Goal: Transaction & Acquisition: Purchase product/service

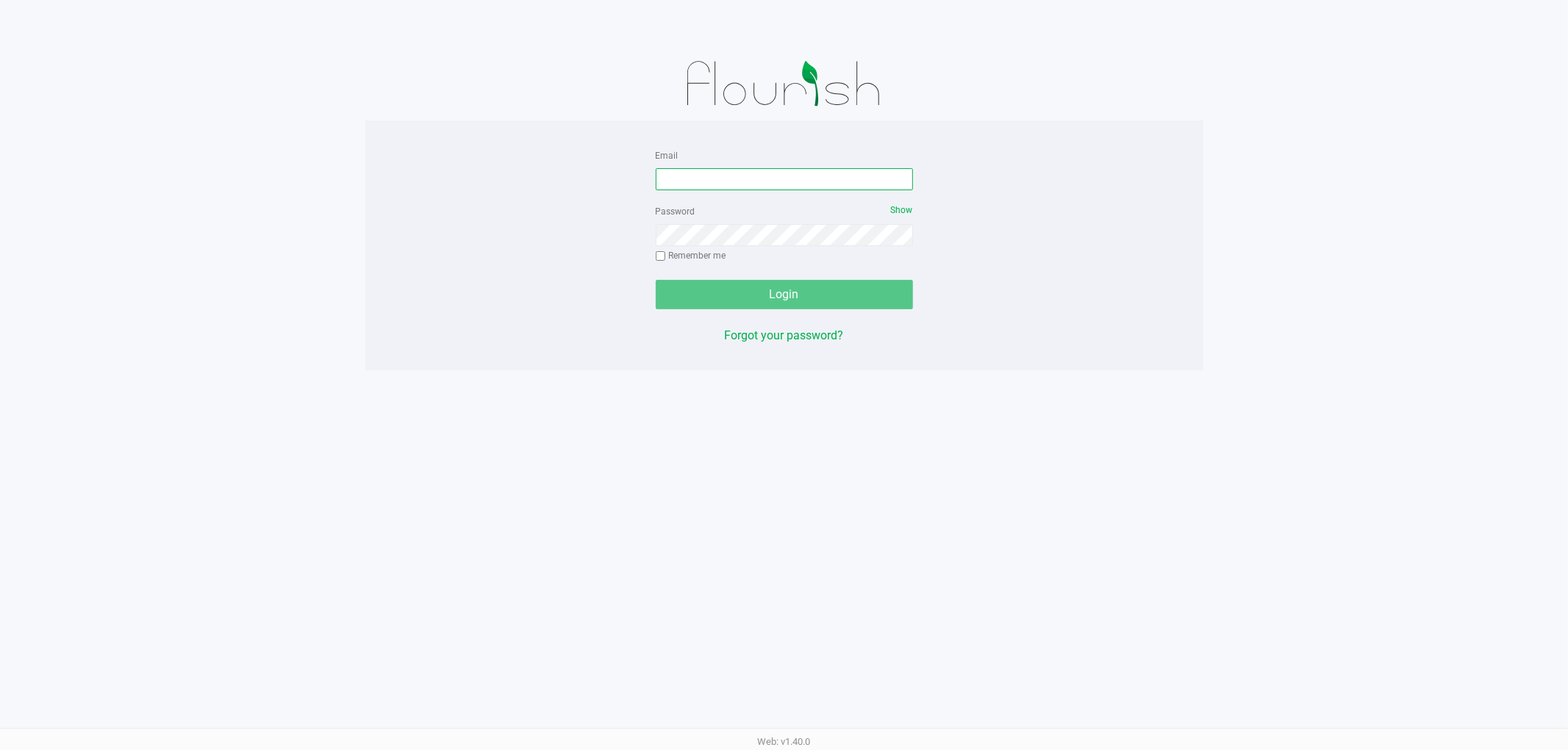
click at [834, 170] on input "Email" at bounding box center [784, 179] width 257 height 22
type input "[EMAIL_ADDRESS][DOMAIN_NAME]"
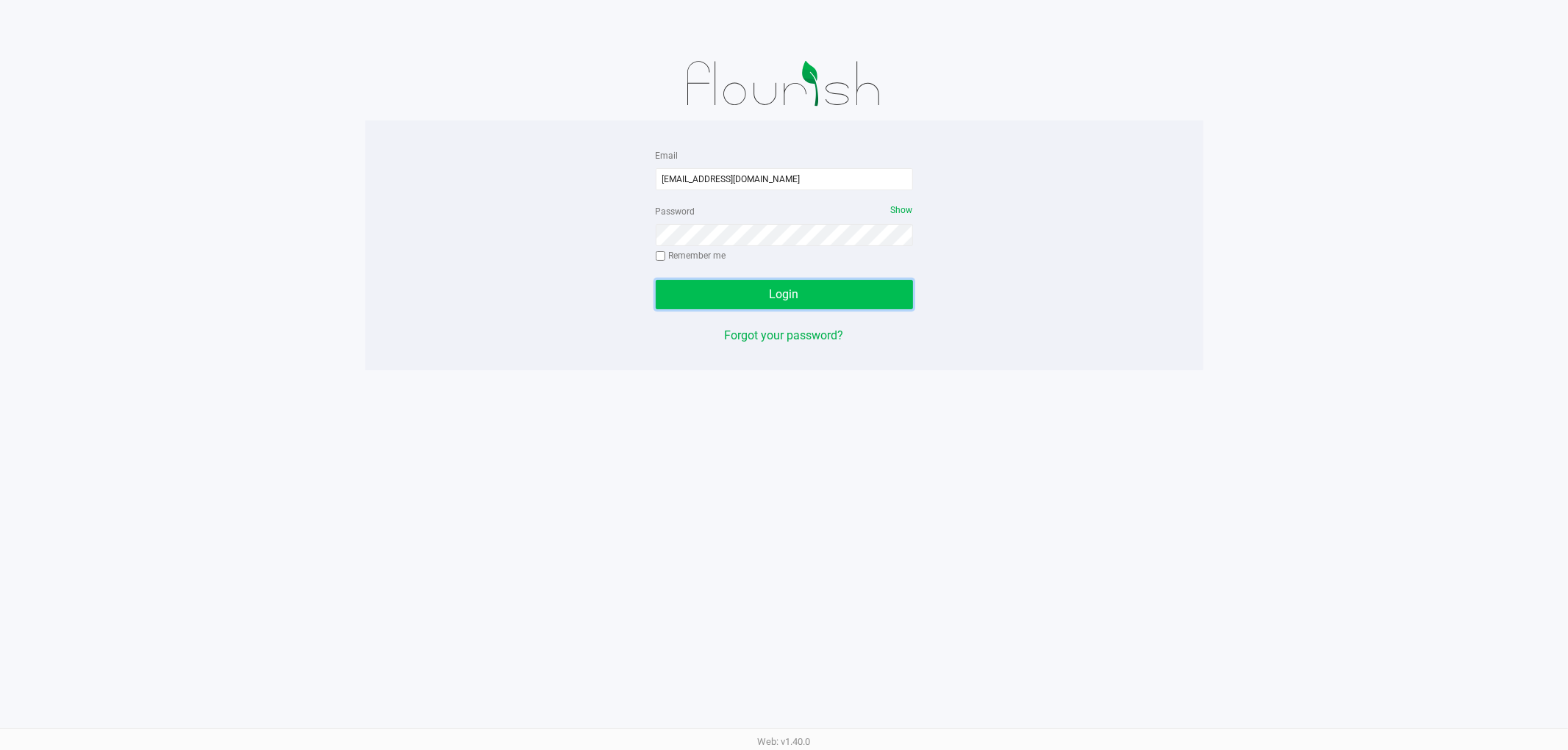
click at [804, 300] on button "Login" at bounding box center [784, 294] width 257 height 29
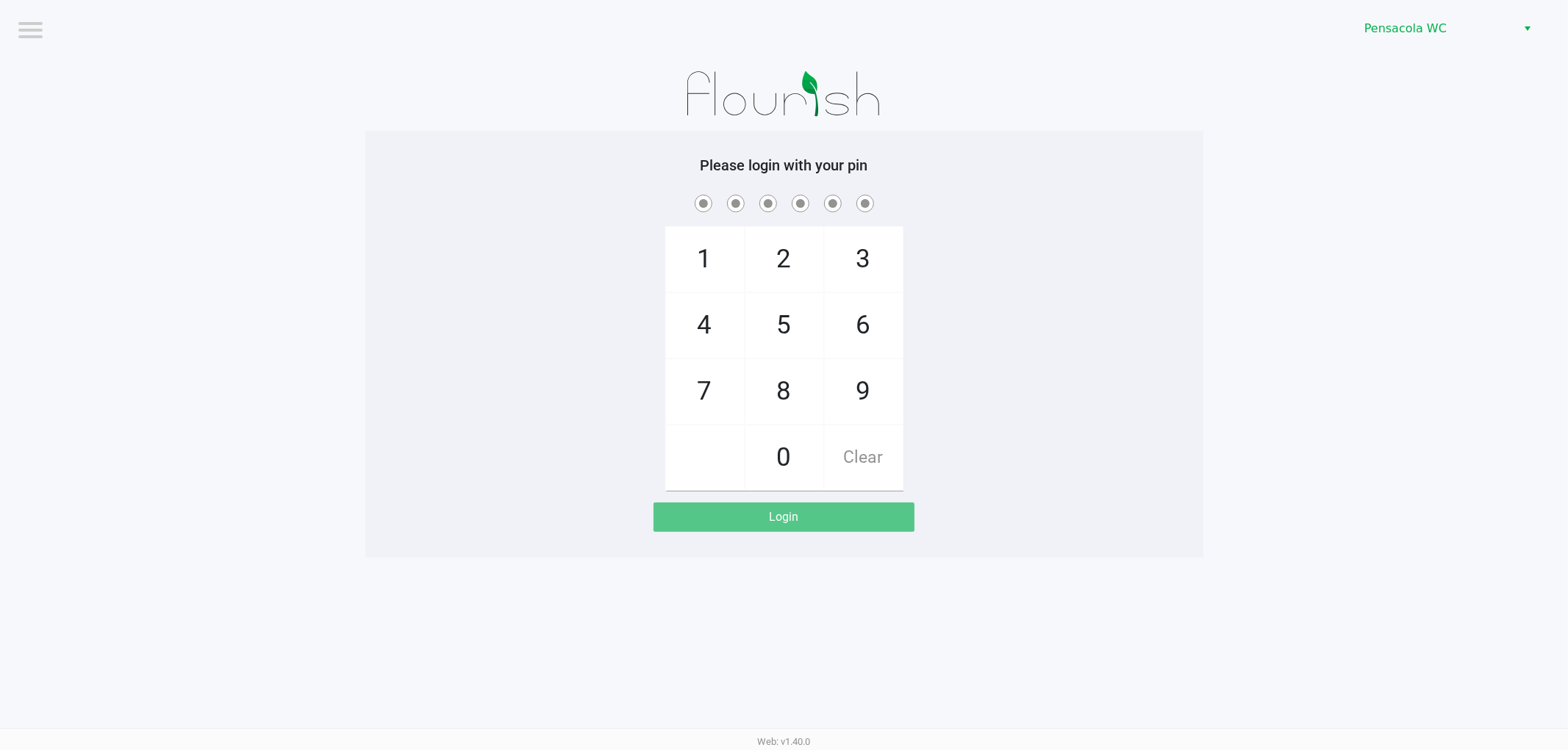
drag, startPoint x: 873, startPoint y: 371, endPoint x: 854, endPoint y: 350, distance: 28.3
click at [872, 368] on span "9" at bounding box center [863, 391] width 78 height 65
checkbox input "true"
click at [807, 313] on span "5" at bounding box center [784, 325] width 78 height 65
checkbox input "true"
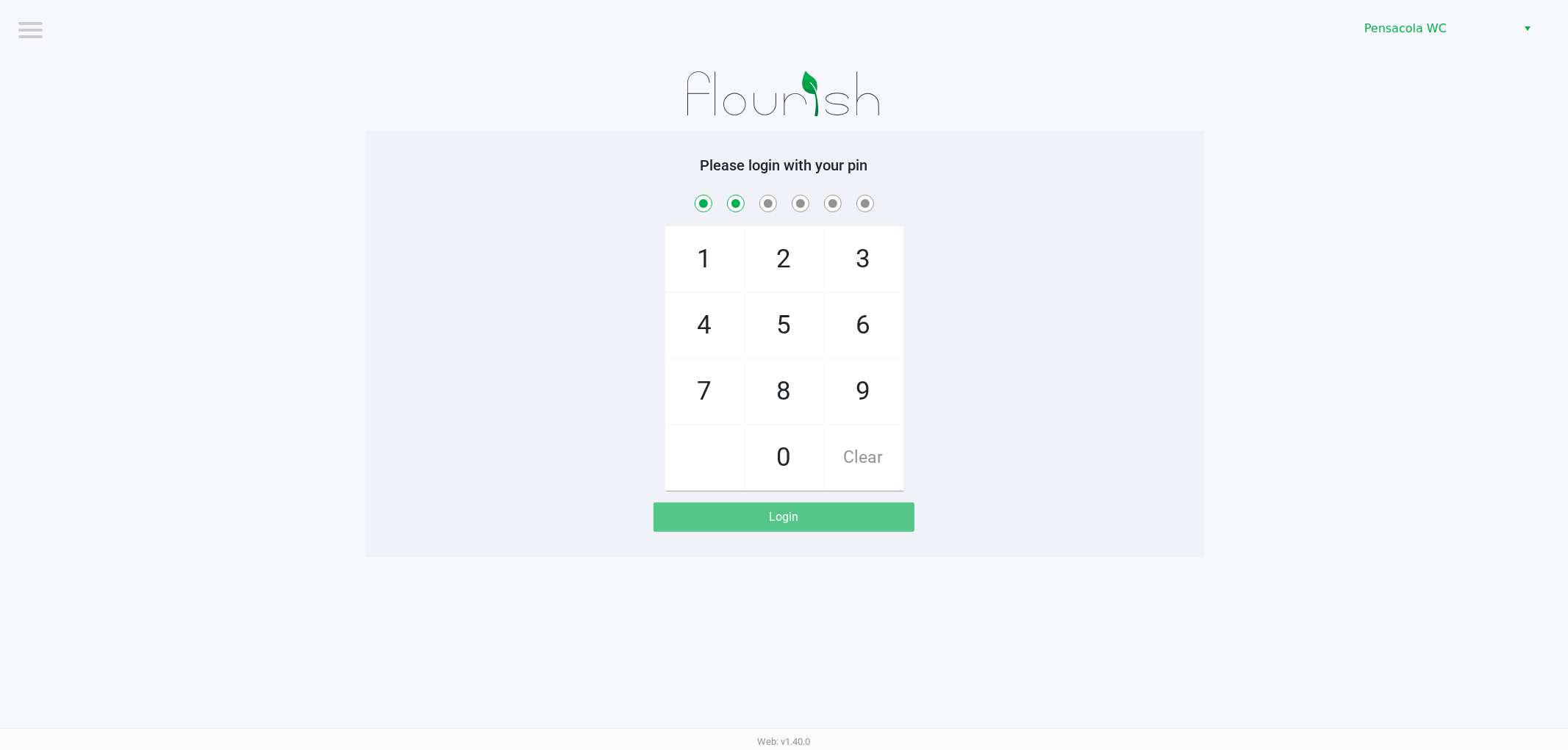
click at [840, 277] on span "3" at bounding box center [863, 259] width 78 height 65
checkbox input "true"
click at [795, 370] on span "8" at bounding box center [784, 391] width 78 height 65
checkbox input "true"
click at [836, 256] on span "3" at bounding box center [863, 259] width 78 height 65
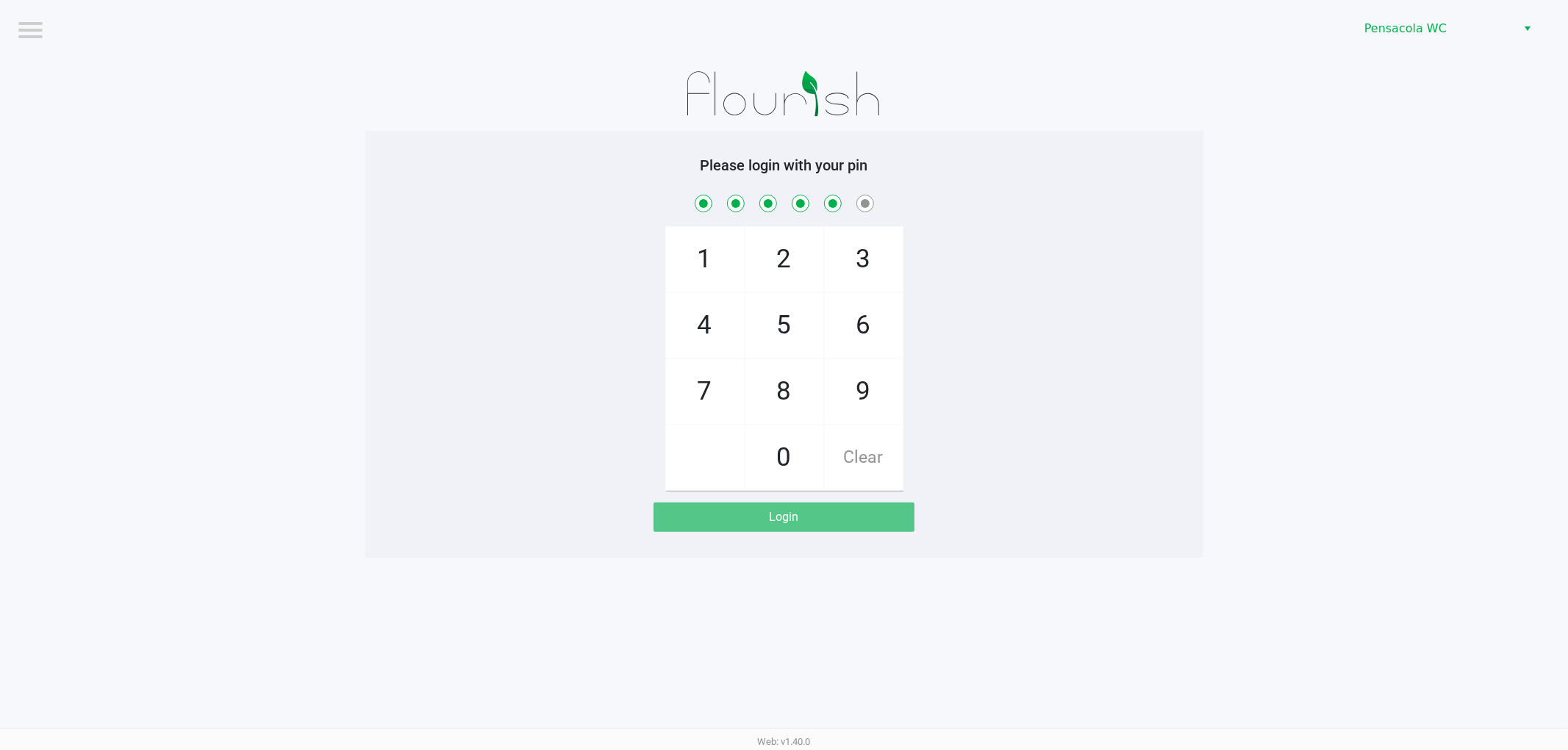
checkbox input "true"
drag, startPoint x: 699, startPoint y: 391, endPoint x: 795, endPoint y: 344, distance: 106.9
click at [701, 389] on span "7" at bounding box center [705, 391] width 78 height 65
checkbox input "true"
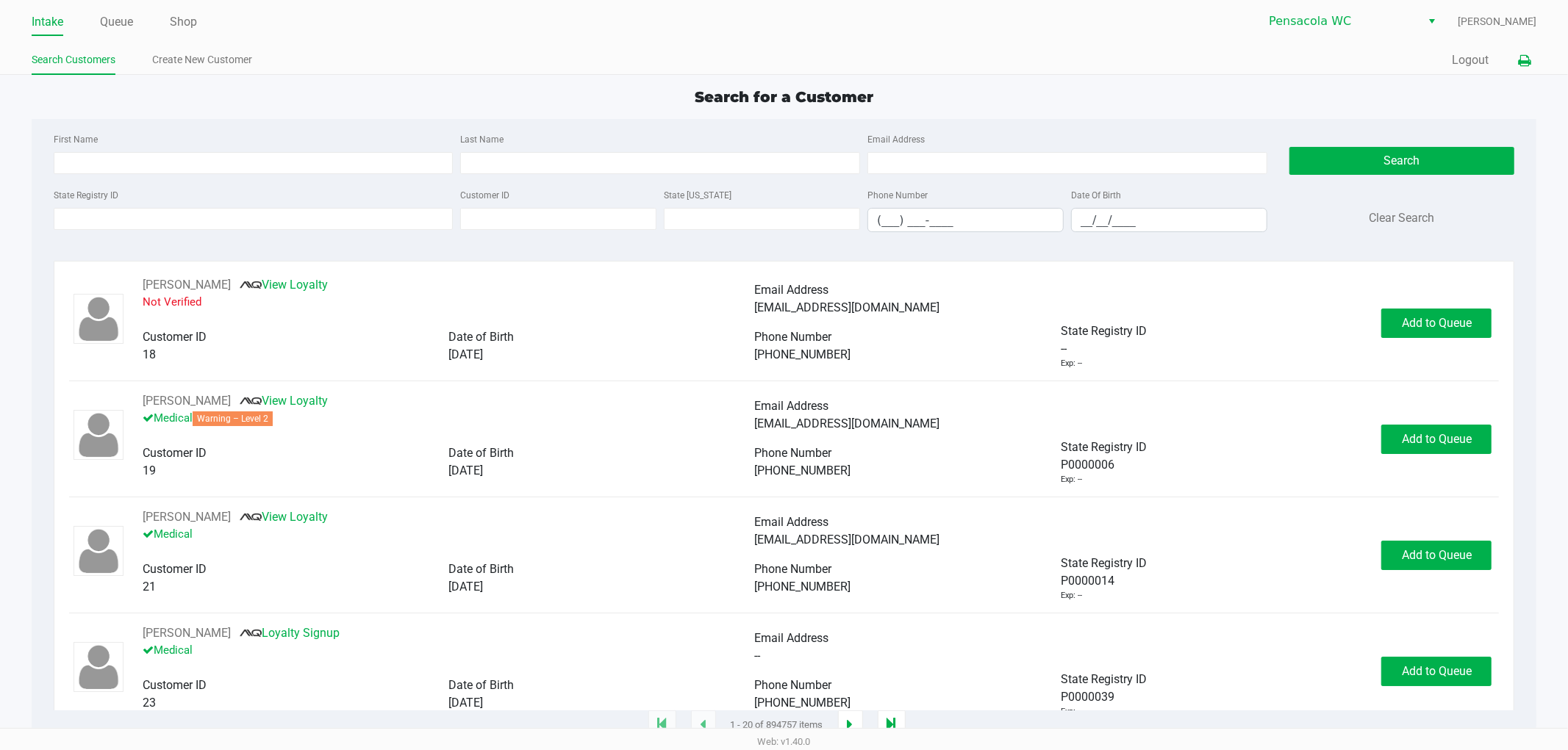
click at [1525, 60] on icon at bounding box center [1524, 61] width 12 height 11
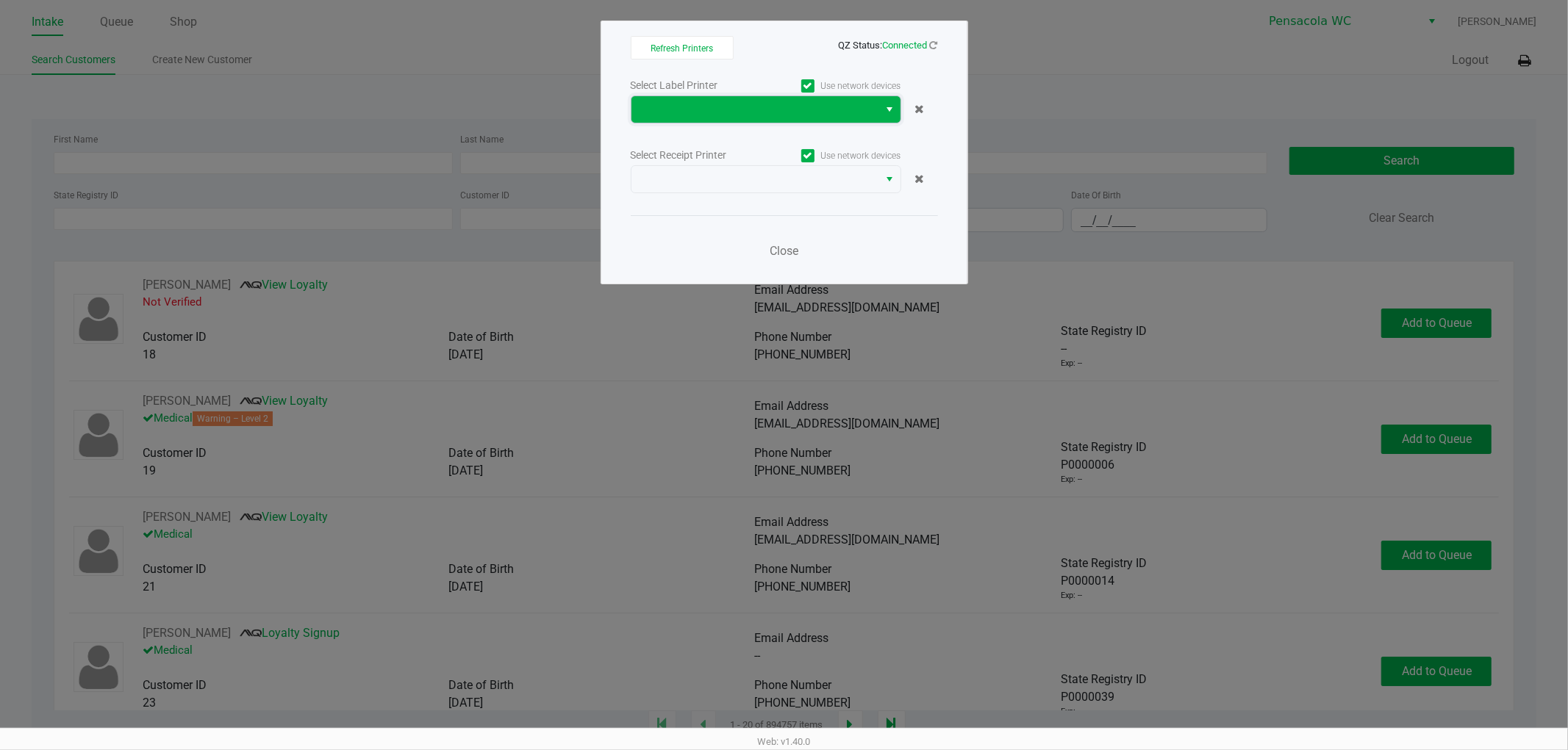
click at [839, 116] on span at bounding box center [755, 110] width 230 height 18
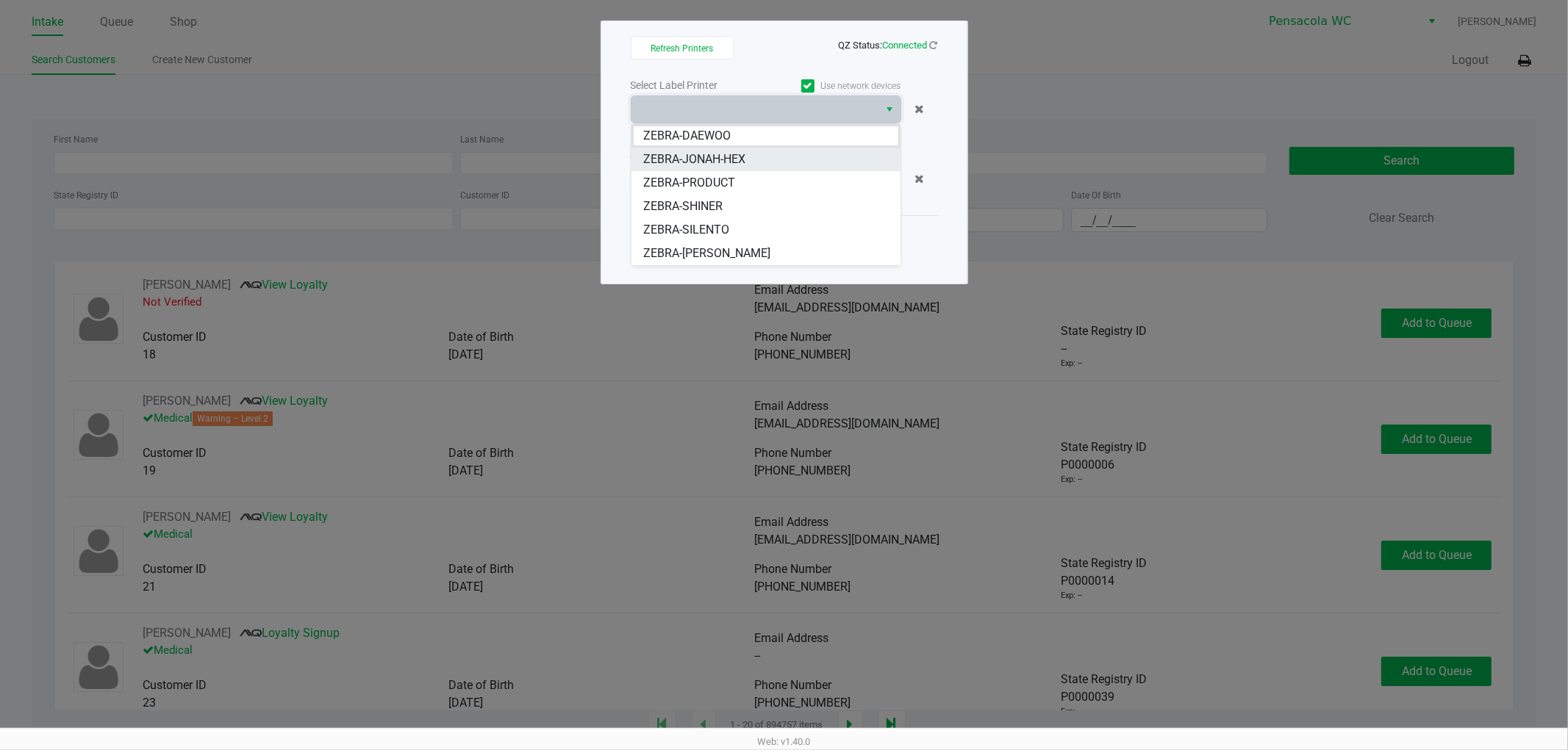
click at [750, 162] on li "ZEBRA-JONAH-HEX" at bounding box center [766, 159] width 269 height 24
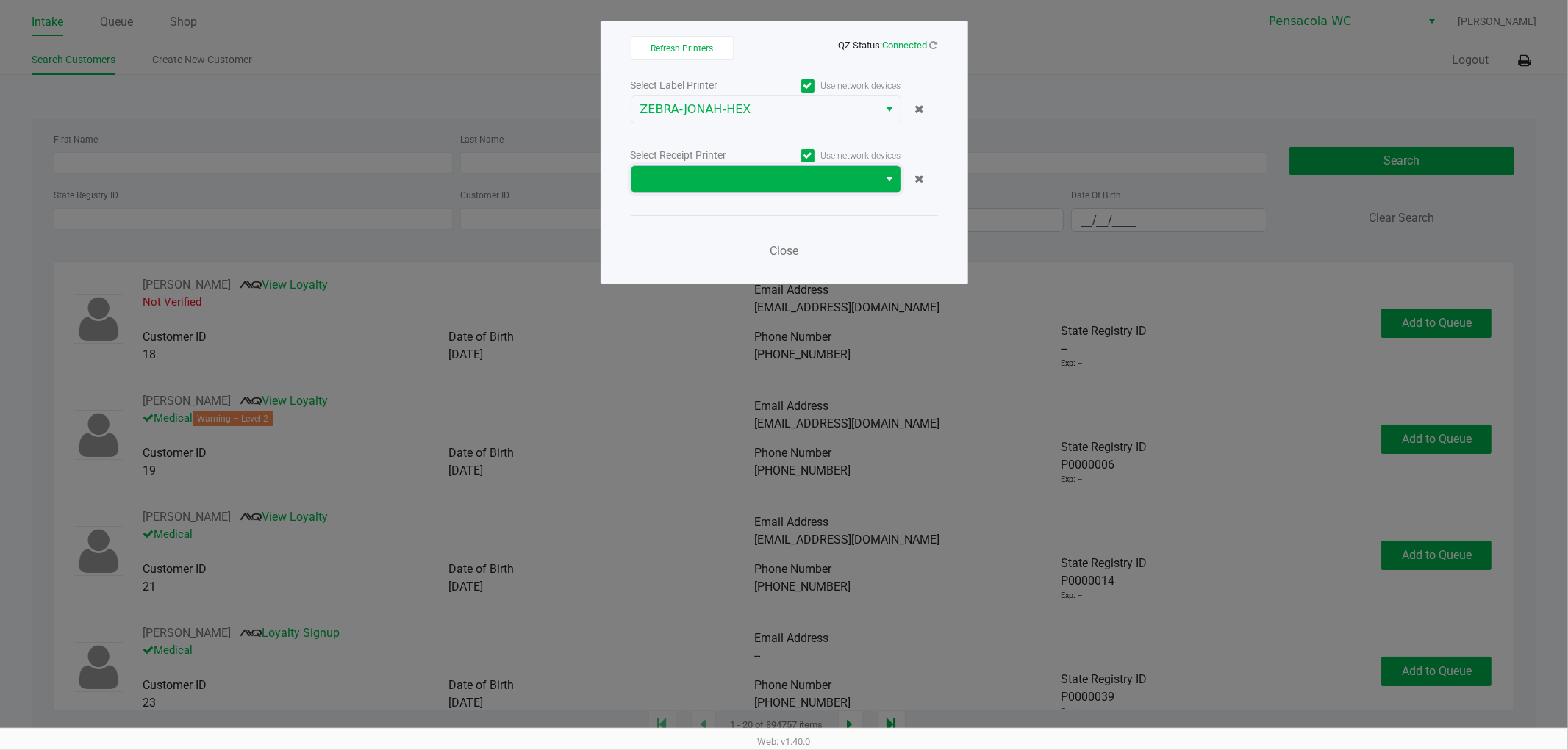
click at [754, 166] on span at bounding box center [755, 179] width 248 height 26
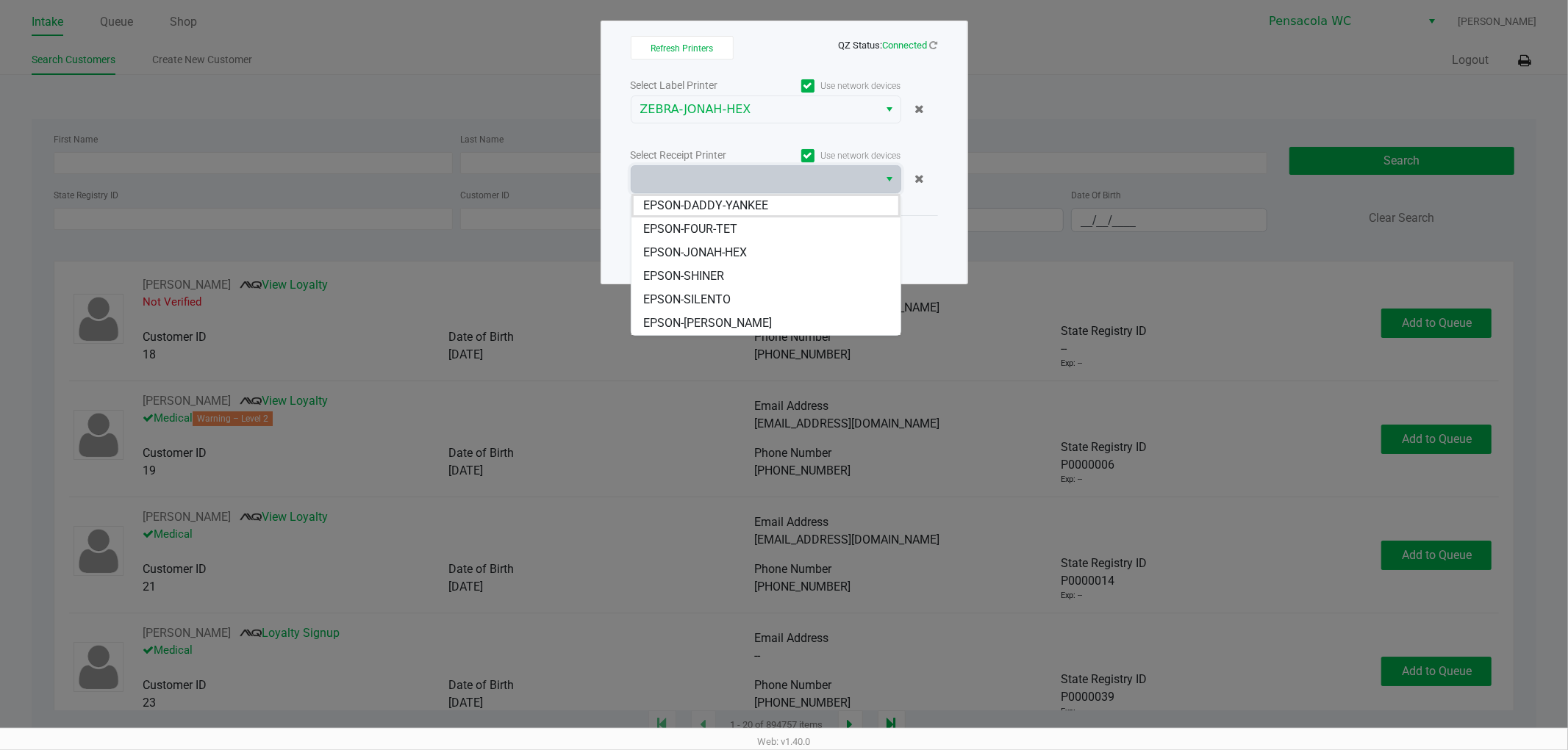
click at [714, 245] on span "EPSON-JONAH-HEX" at bounding box center [695, 253] width 104 height 18
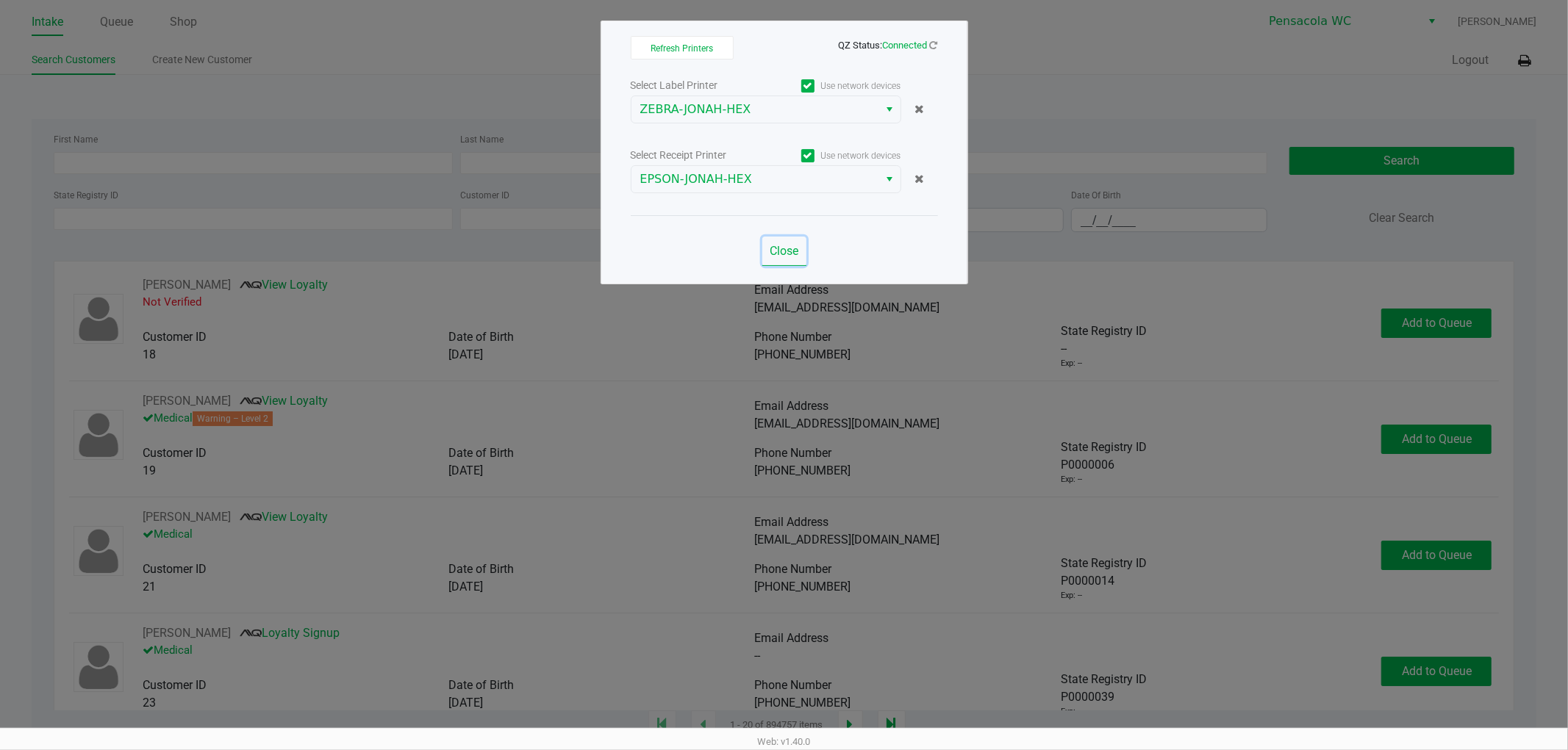
click at [800, 248] on button "Close" at bounding box center [785, 251] width 44 height 29
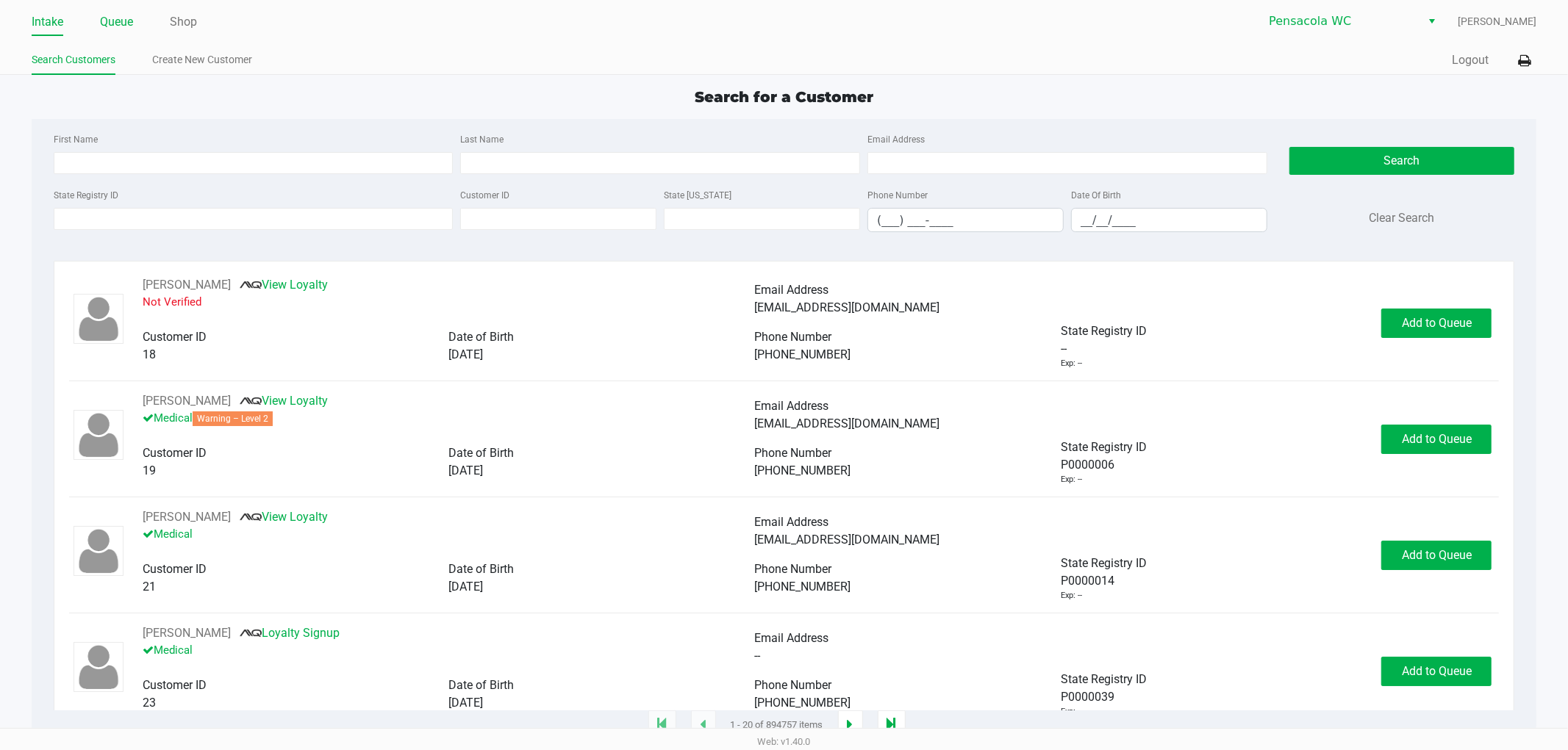
click at [112, 26] on link "Queue" at bounding box center [116, 21] width 33 height 20
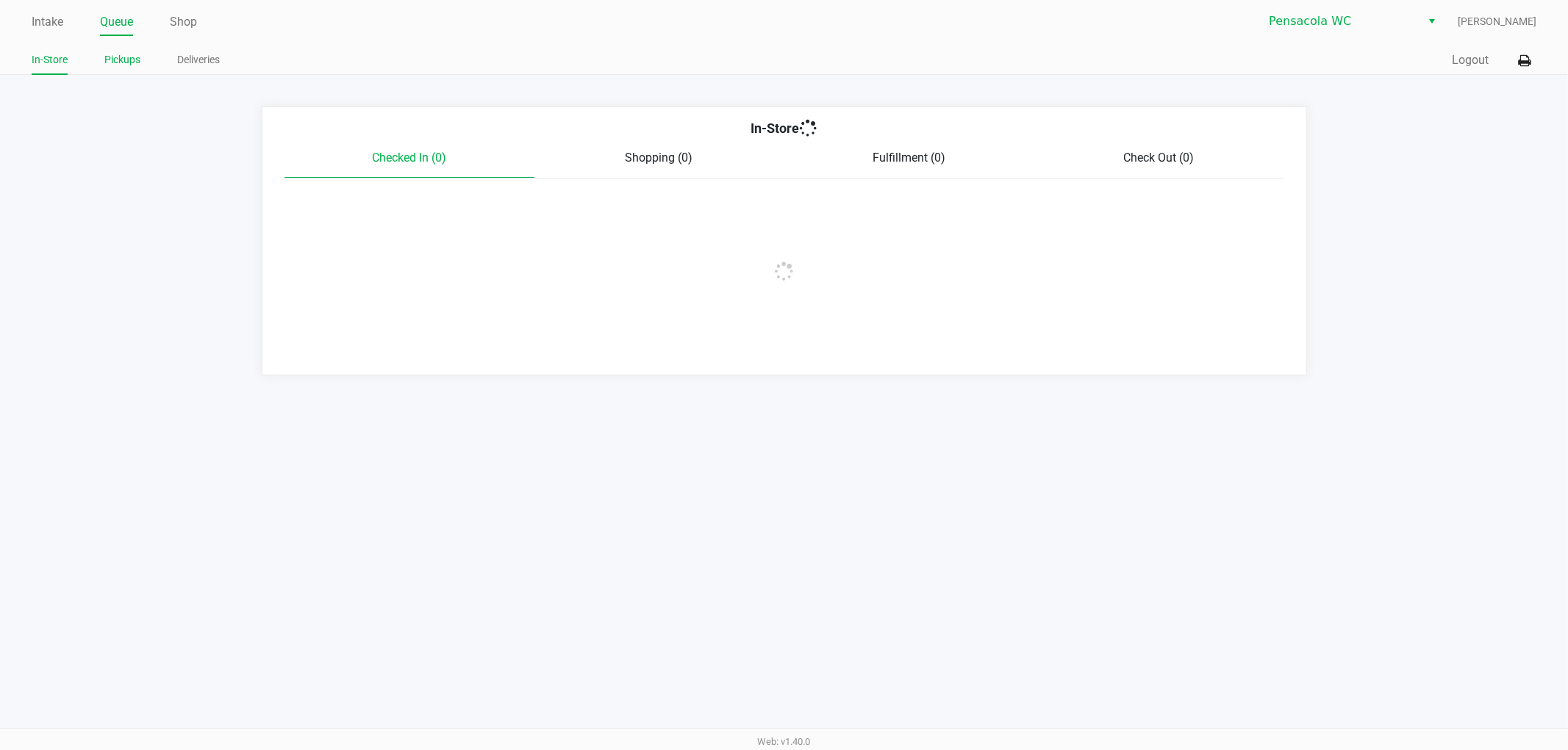
click at [127, 54] on link "Pickups" at bounding box center [123, 60] width 36 height 18
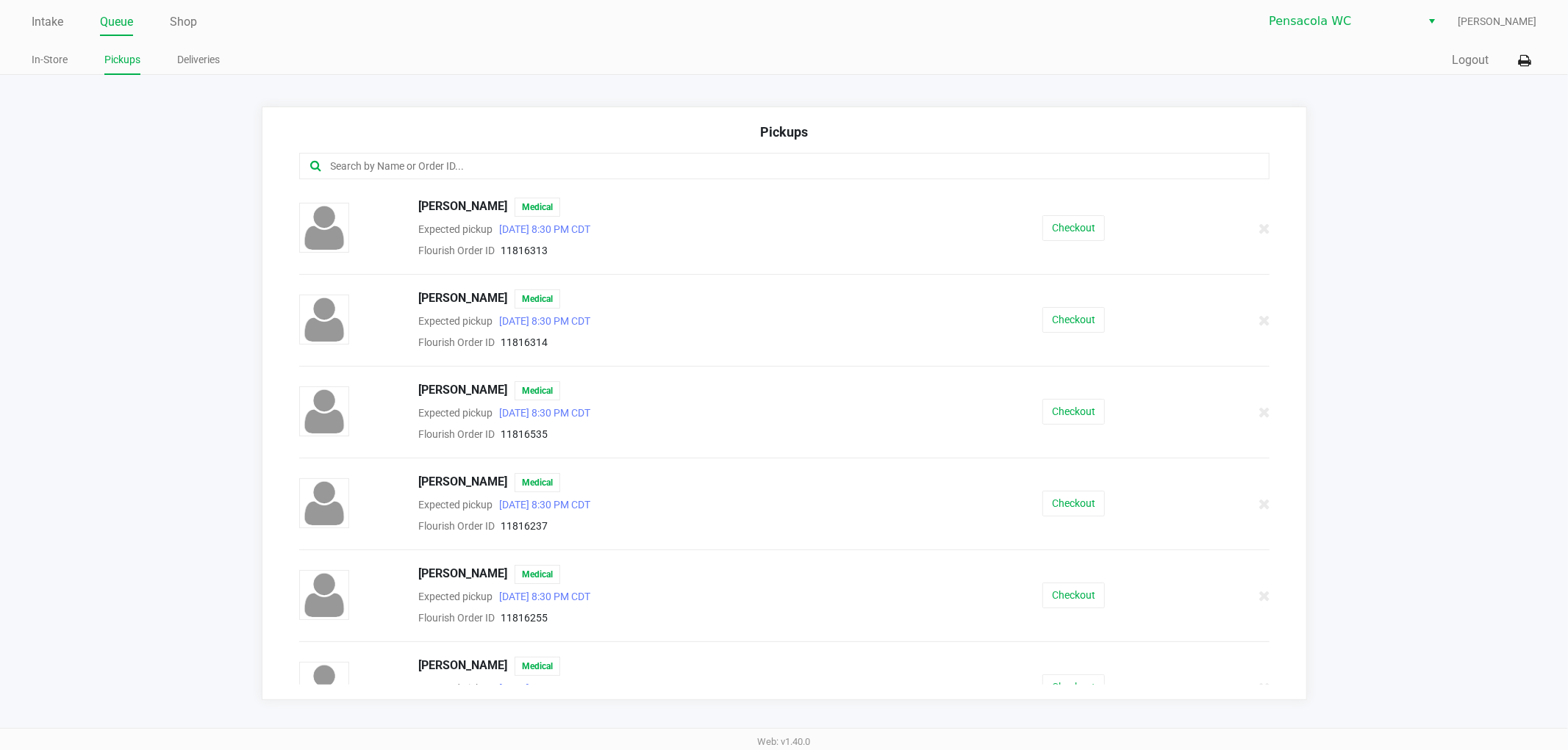
click at [1052, 500] on button "Checkout" at bounding box center [1074, 503] width 62 height 25
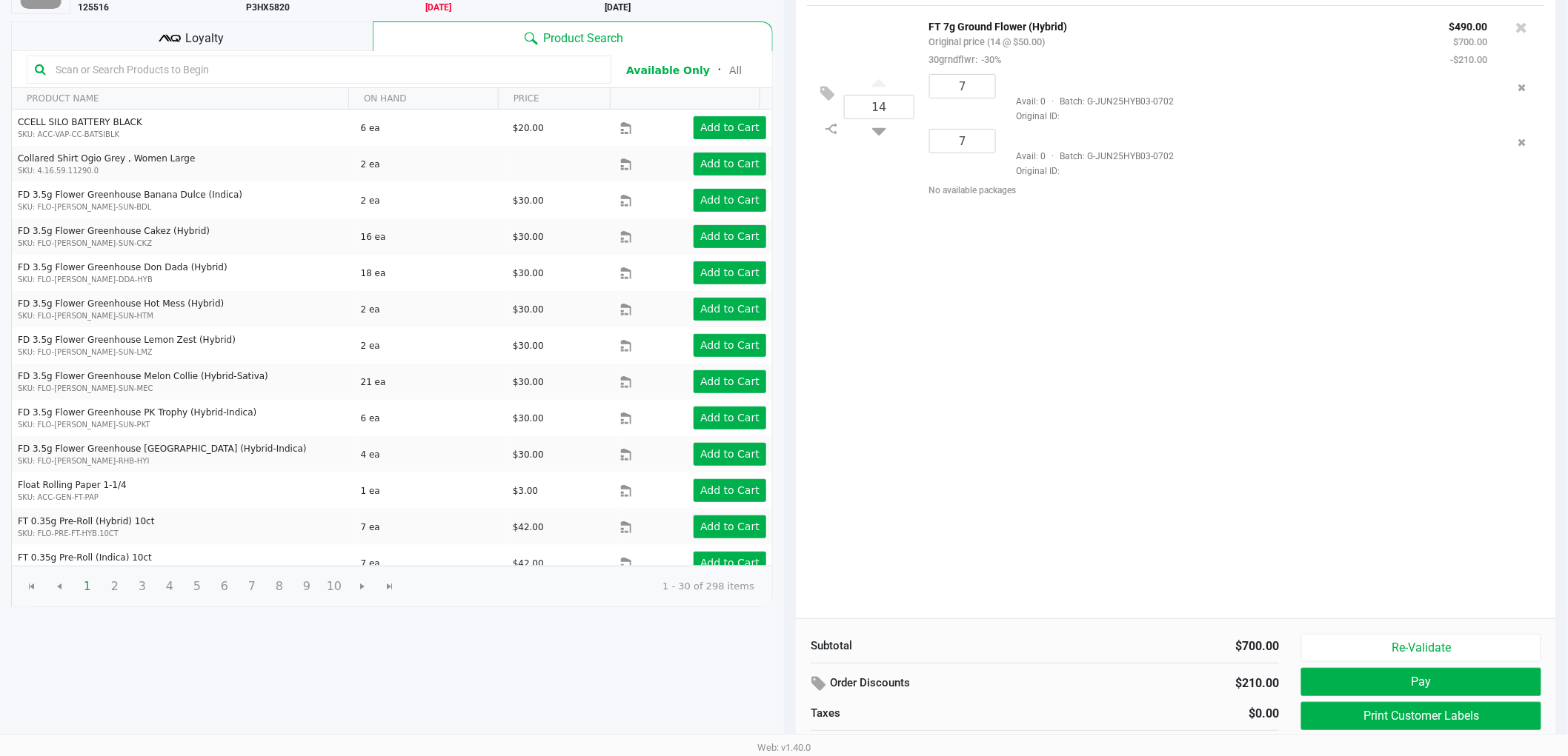
scroll to position [153, 0]
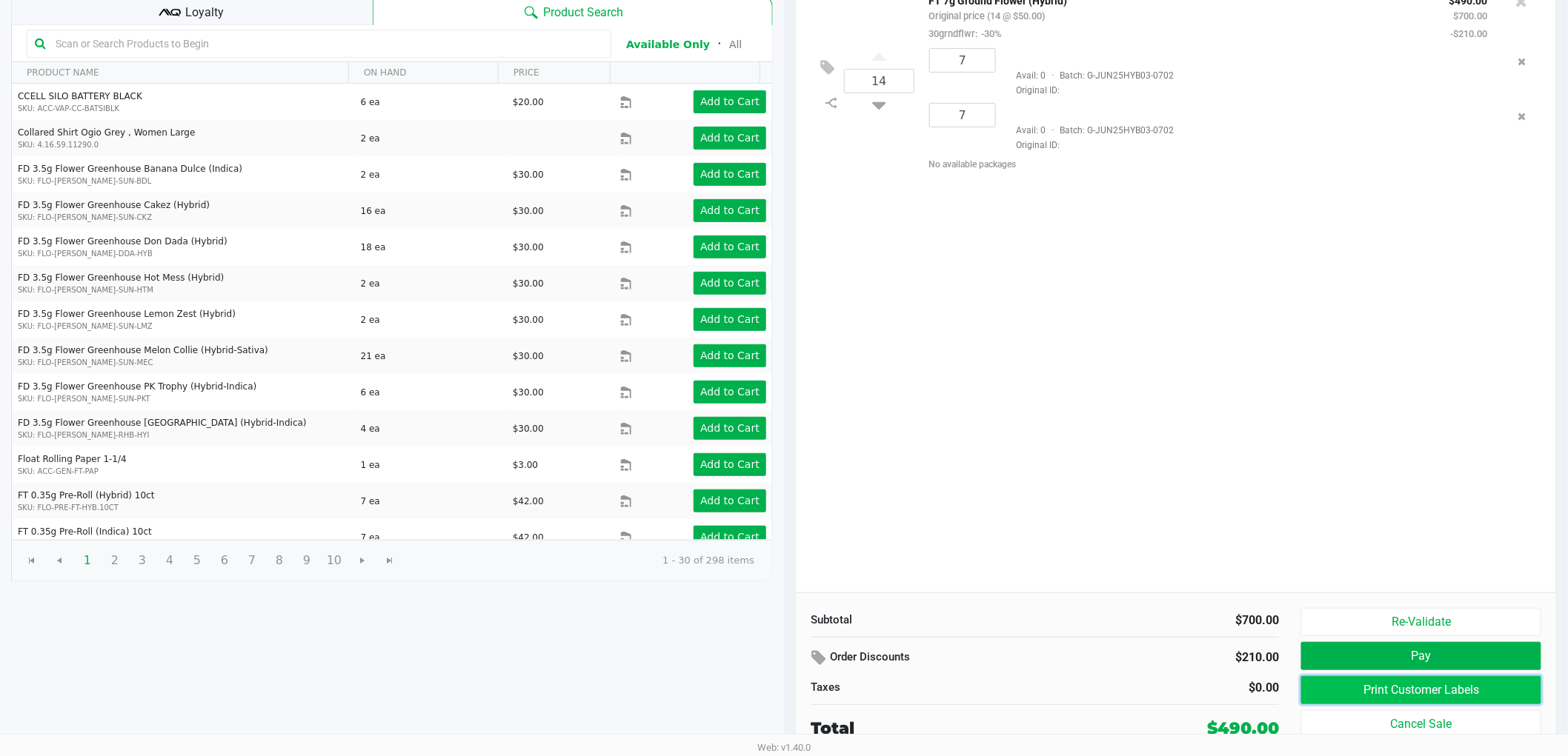
click at [1413, 690] on button "Print Customer Labels" at bounding box center [1421, 690] width 240 height 28
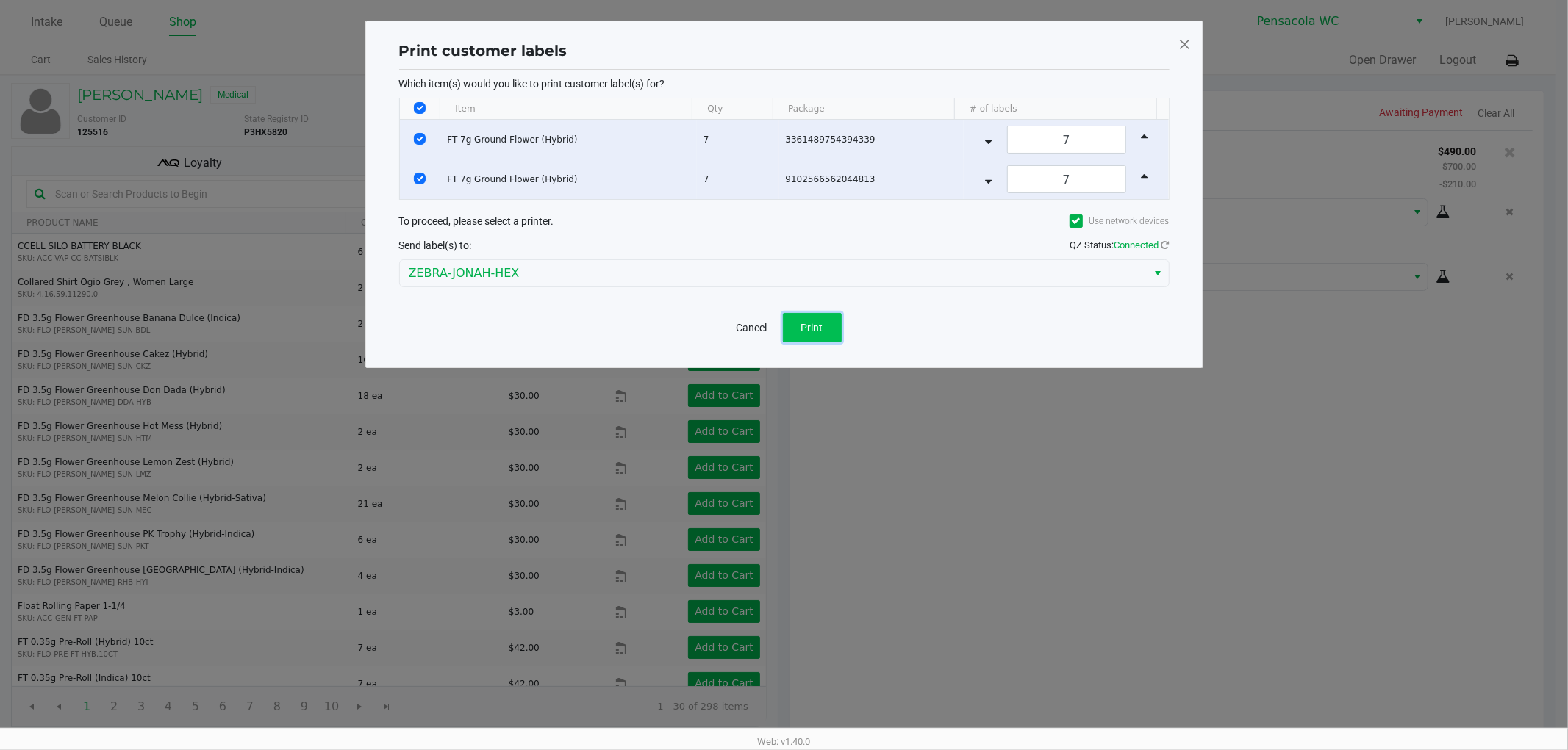
click at [785, 326] on button "Print" at bounding box center [813, 328] width 59 height 29
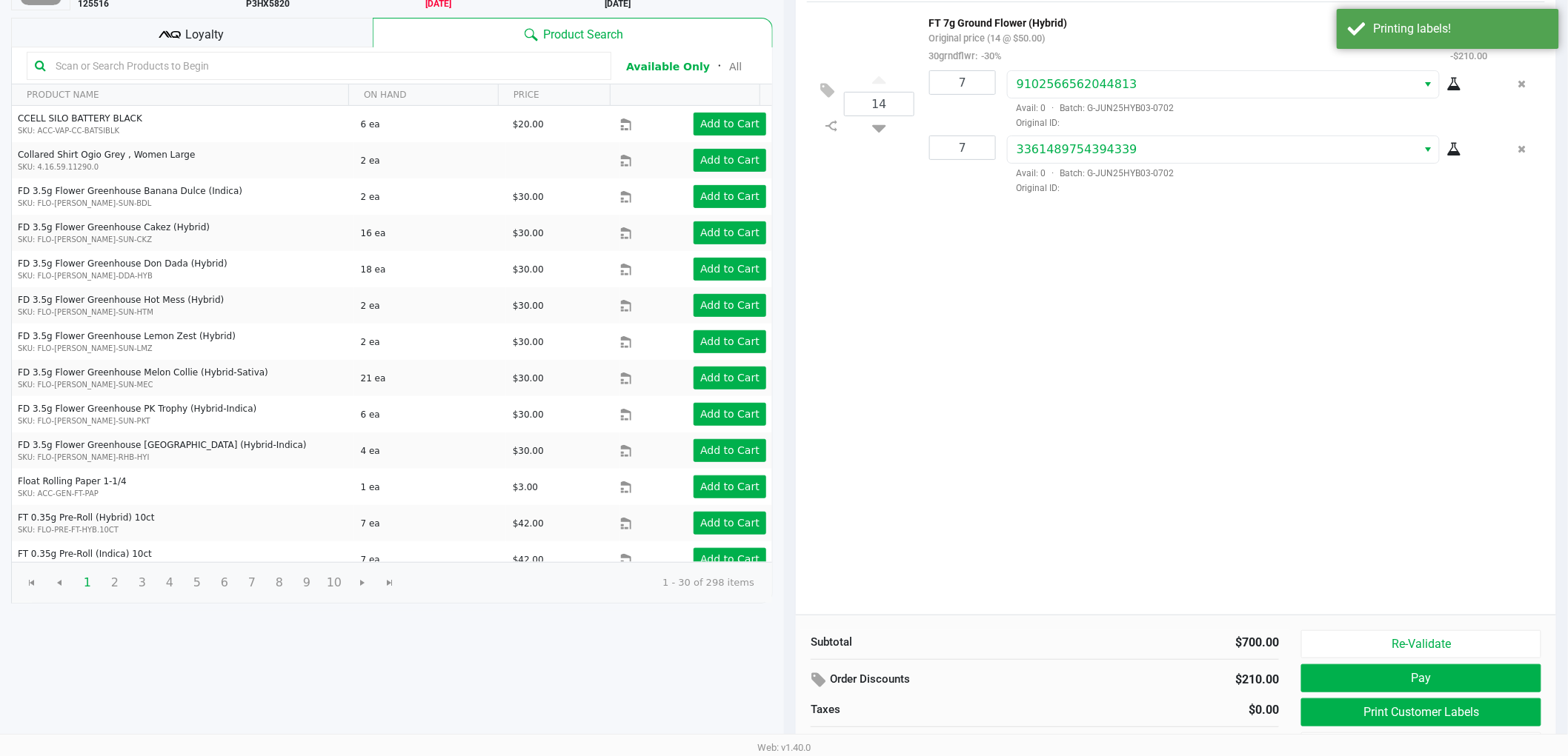
scroll to position [153, 0]
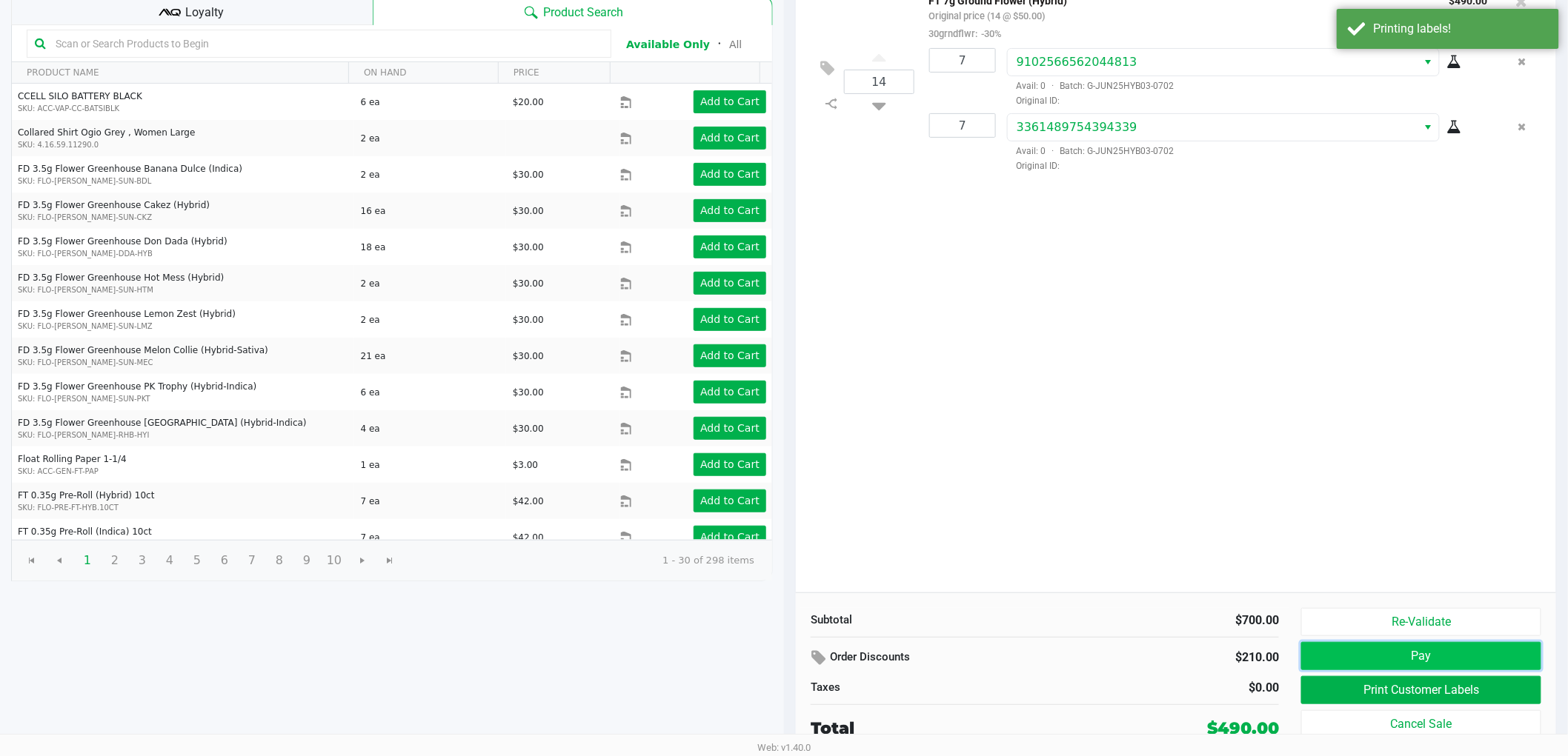
click at [1393, 660] on button "Pay" at bounding box center [1421, 656] width 240 height 28
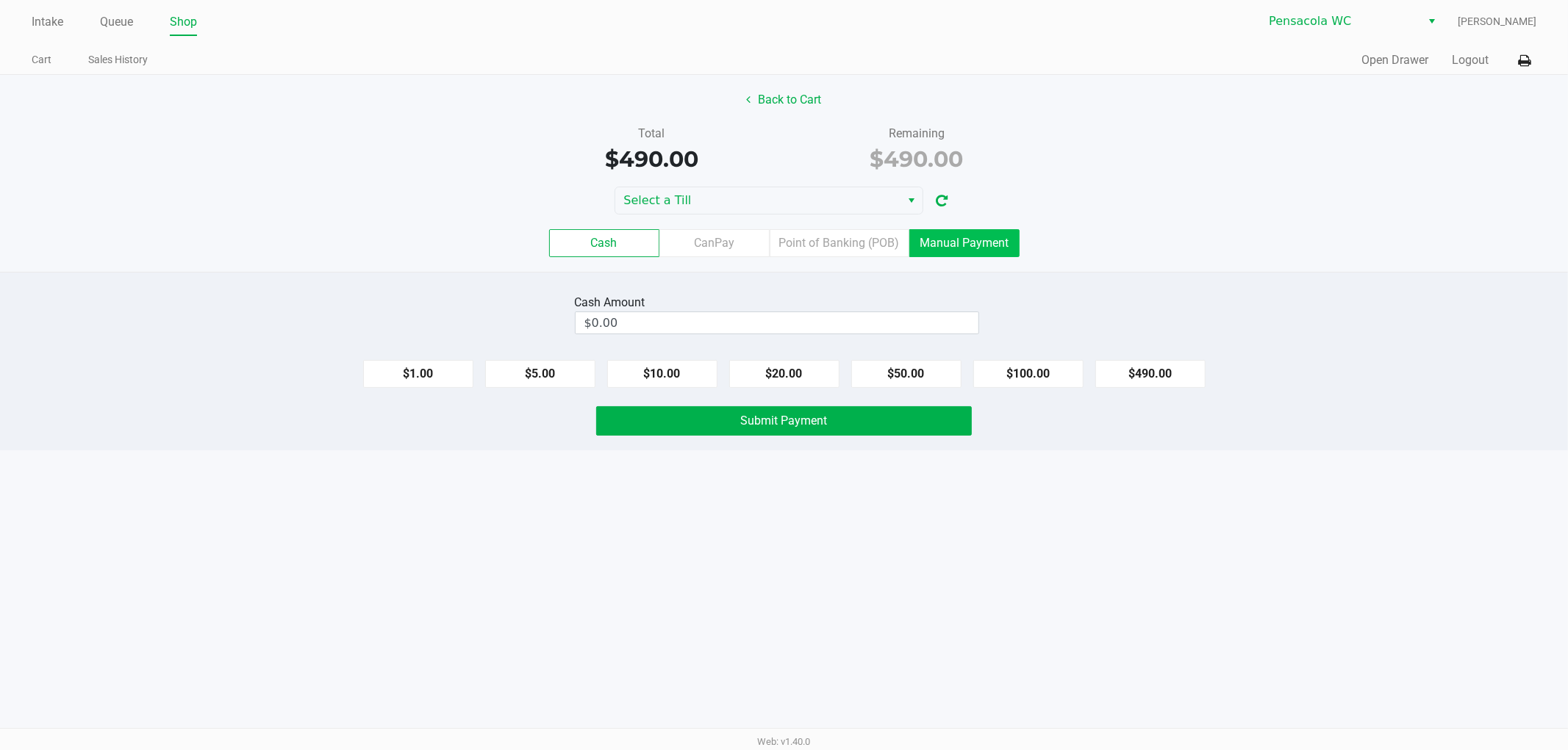
click at [930, 249] on label "Manual Payment" at bounding box center [964, 243] width 110 height 28
click at [0, 0] on 8 "Manual Payment" at bounding box center [0, 0] width 0 height 0
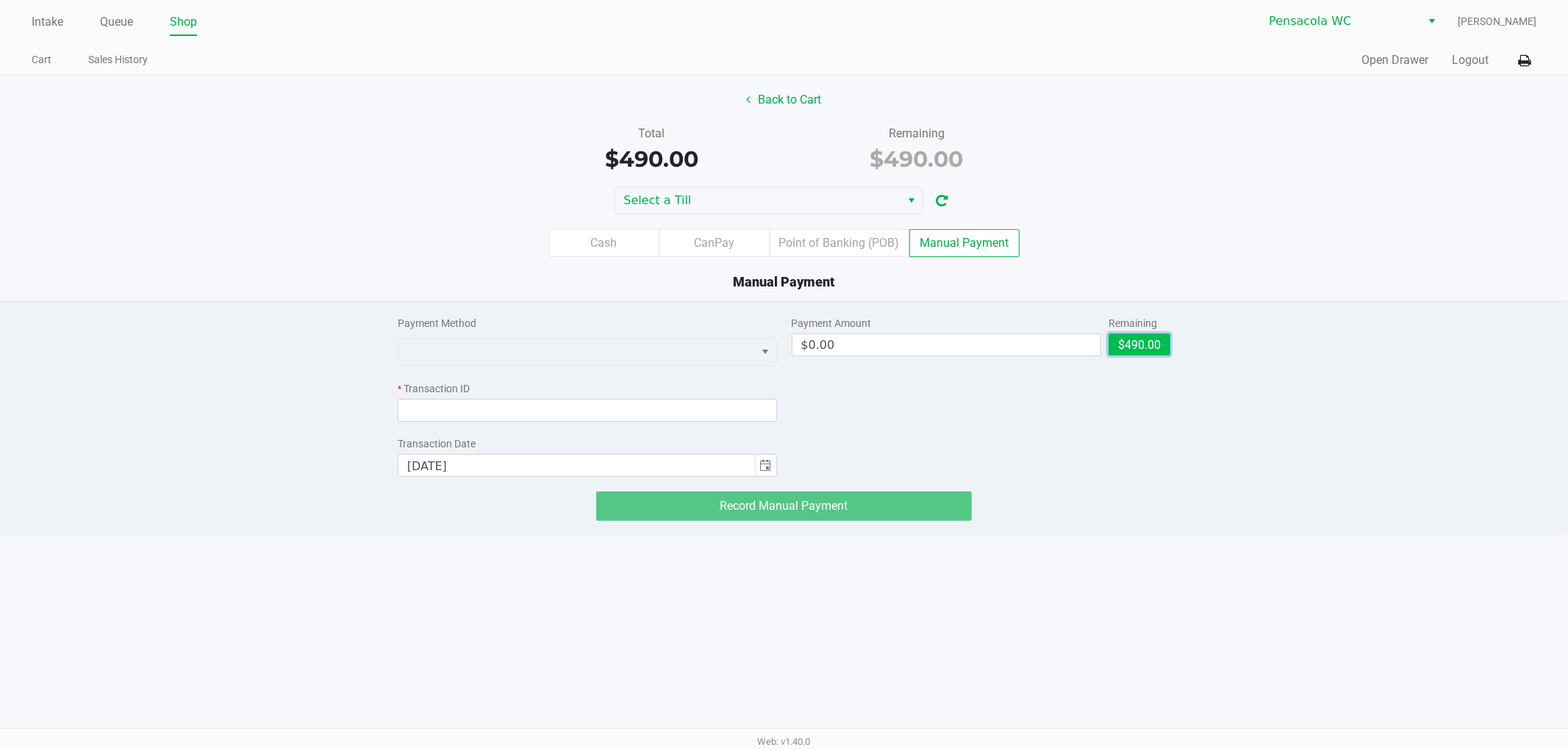
click at [1129, 349] on button "$490.00" at bounding box center [1139, 344] width 61 height 22
type input "$490.00"
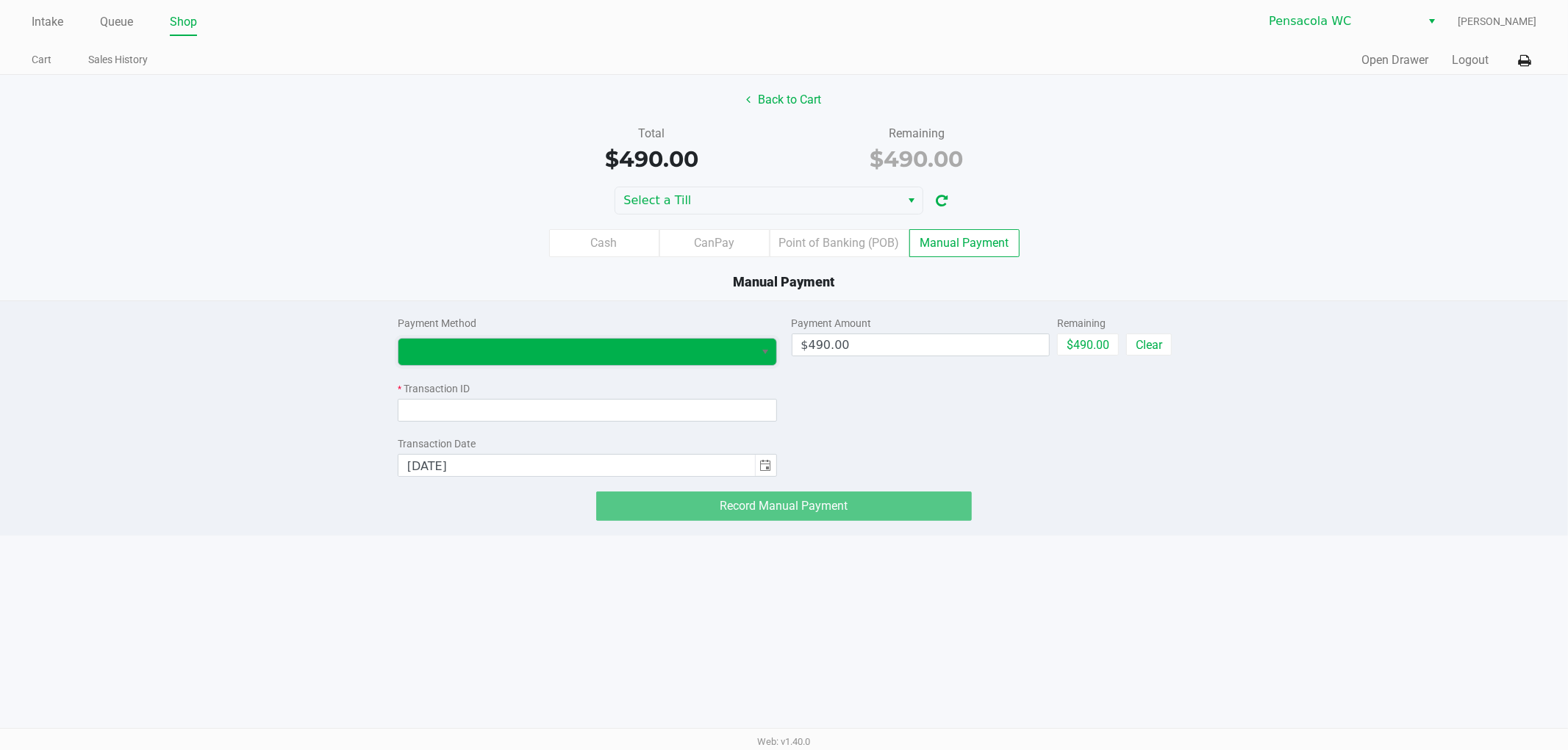
click at [701, 351] on span at bounding box center [577, 353] width 339 height 18
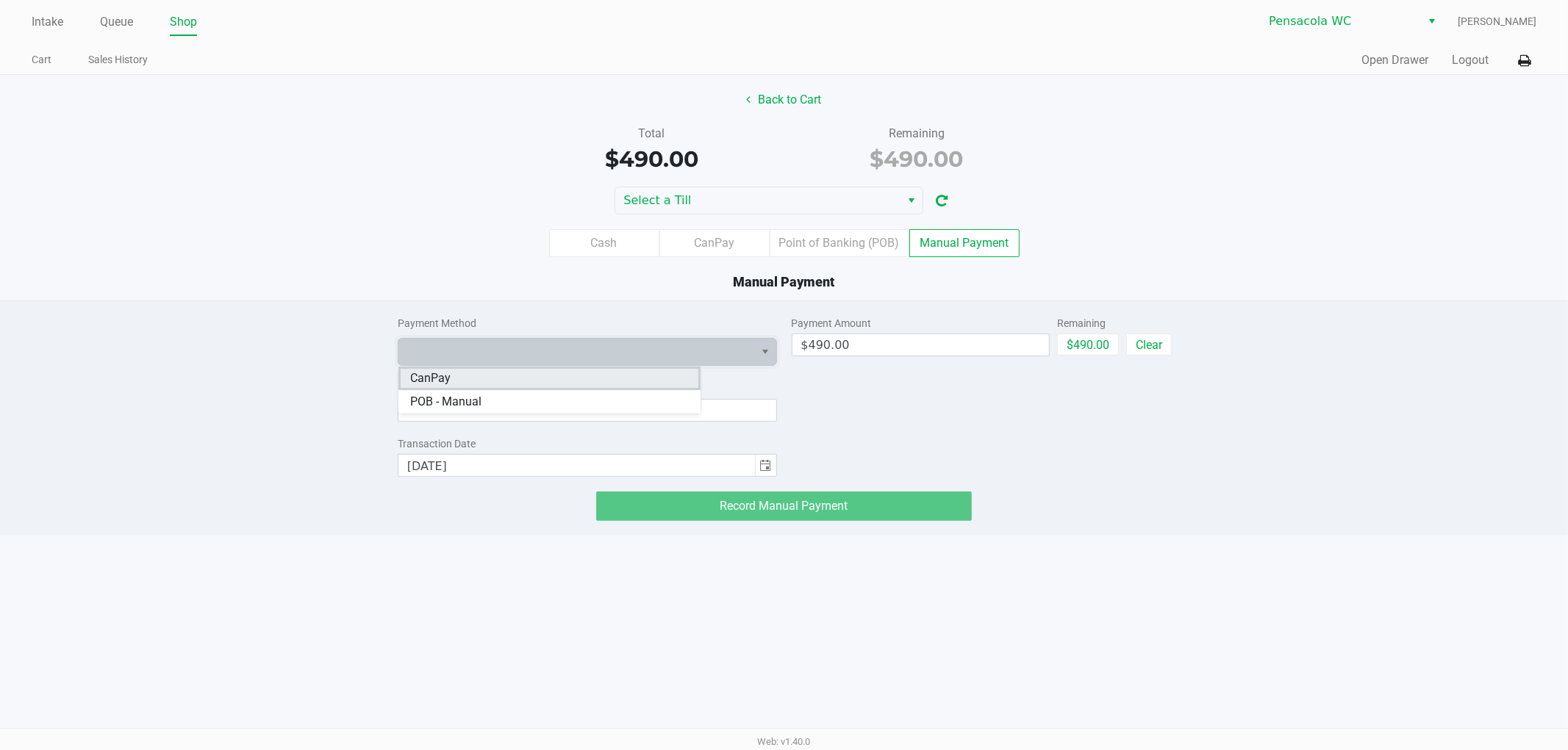
click at [601, 385] on li "CanPay" at bounding box center [549, 378] width 302 height 24
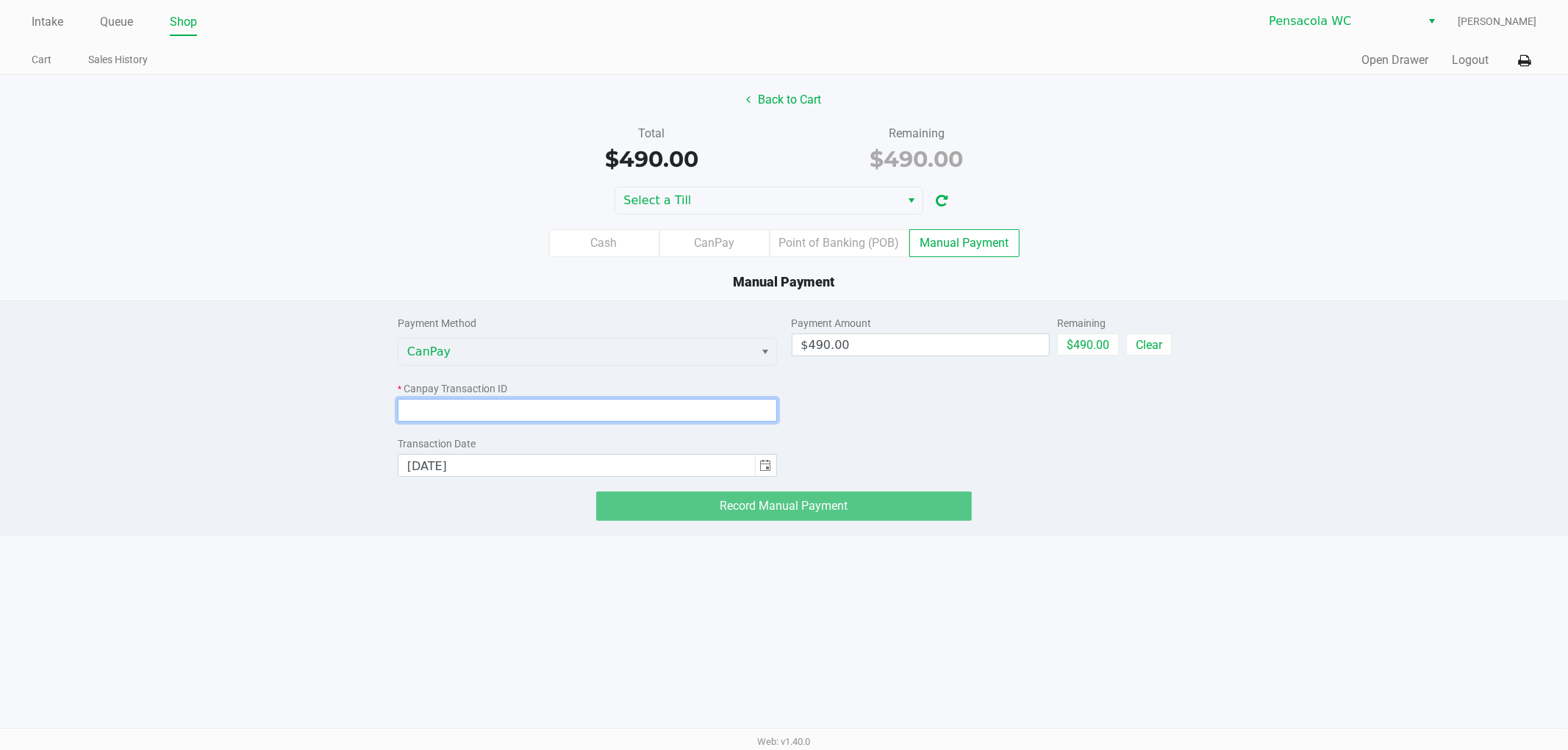
click at [603, 406] on input at bounding box center [588, 411] width 380 height 23
paste input "AYIWE9E8ESUR"
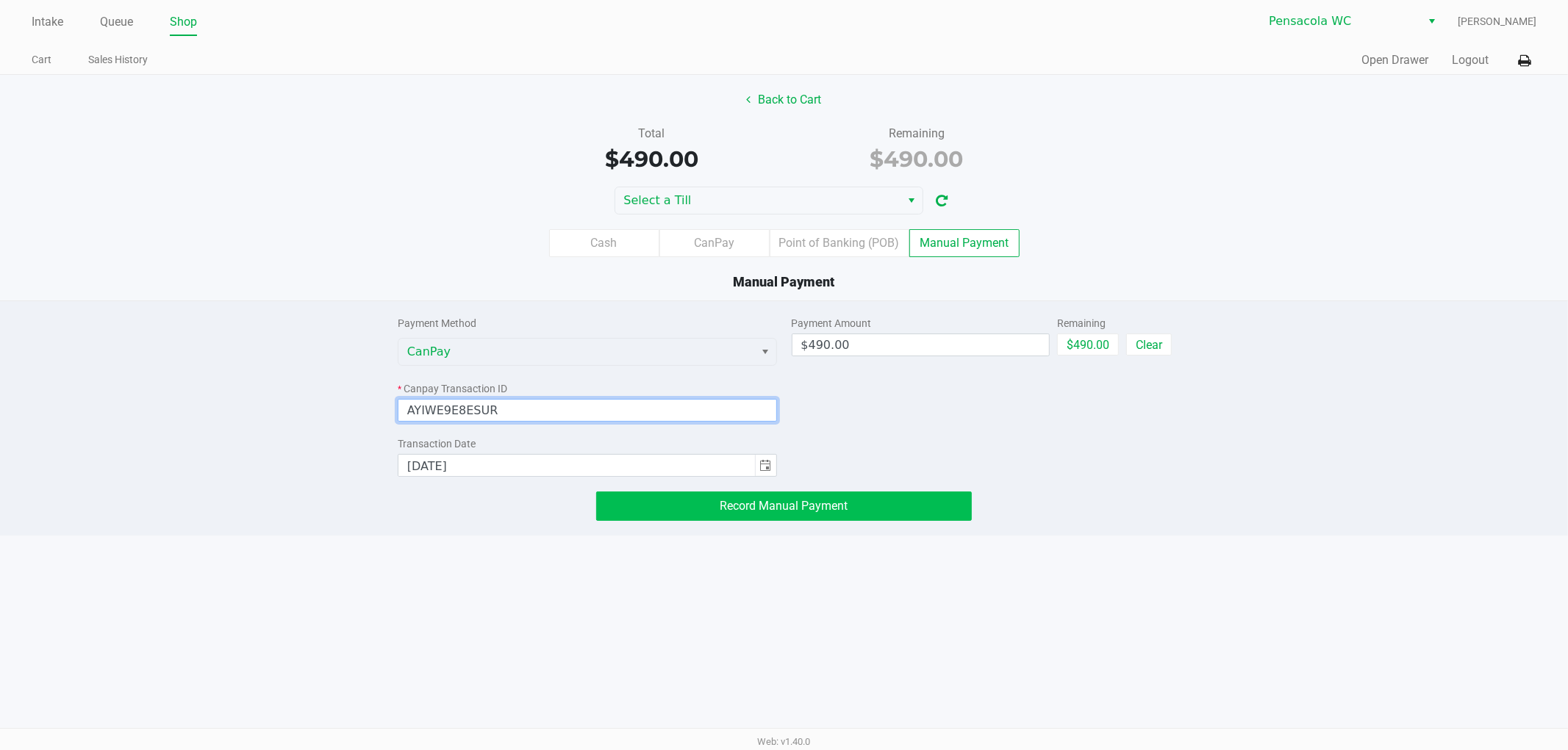
type input "AYIWE9E8ESUR"
click at [669, 502] on button "Record Manual Payment" at bounding box center [784, 506] width 376 height 29
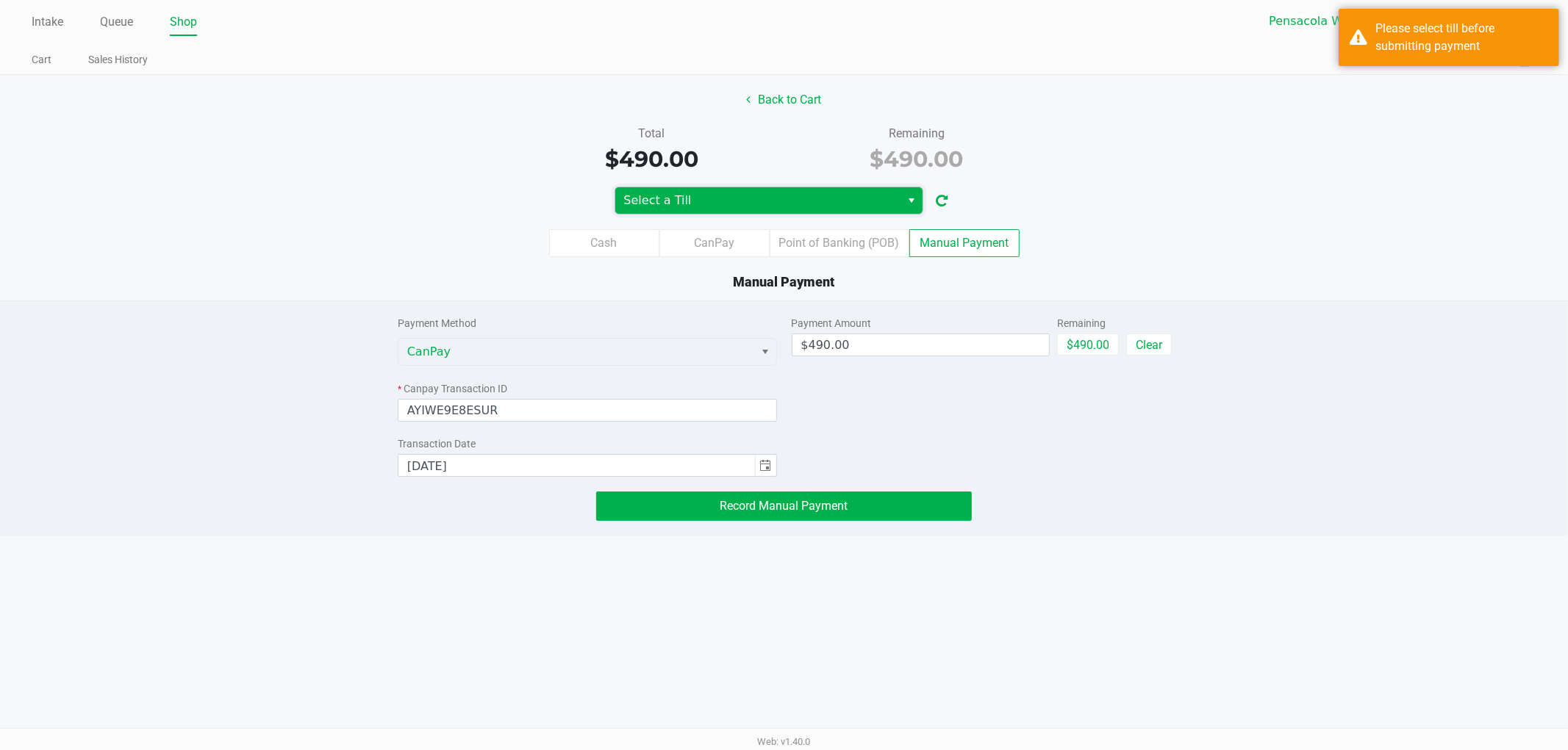
click at [726, 194] on span "Select a Till" at bounding box center [759, 200] width 268 height 18
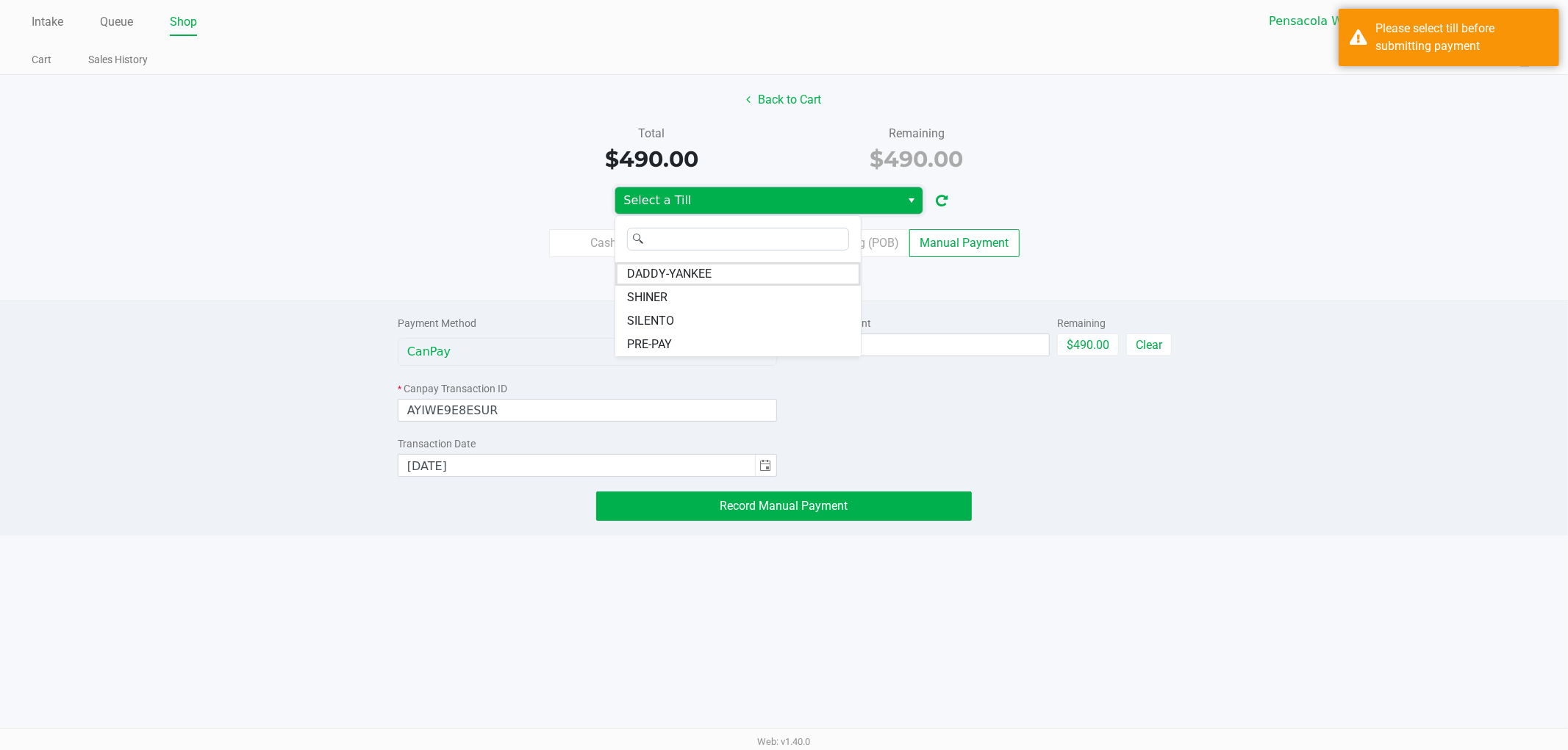
click at [678, 344] on li "PRE-PAY" at bounding box center [738, 344] width 246 height 24
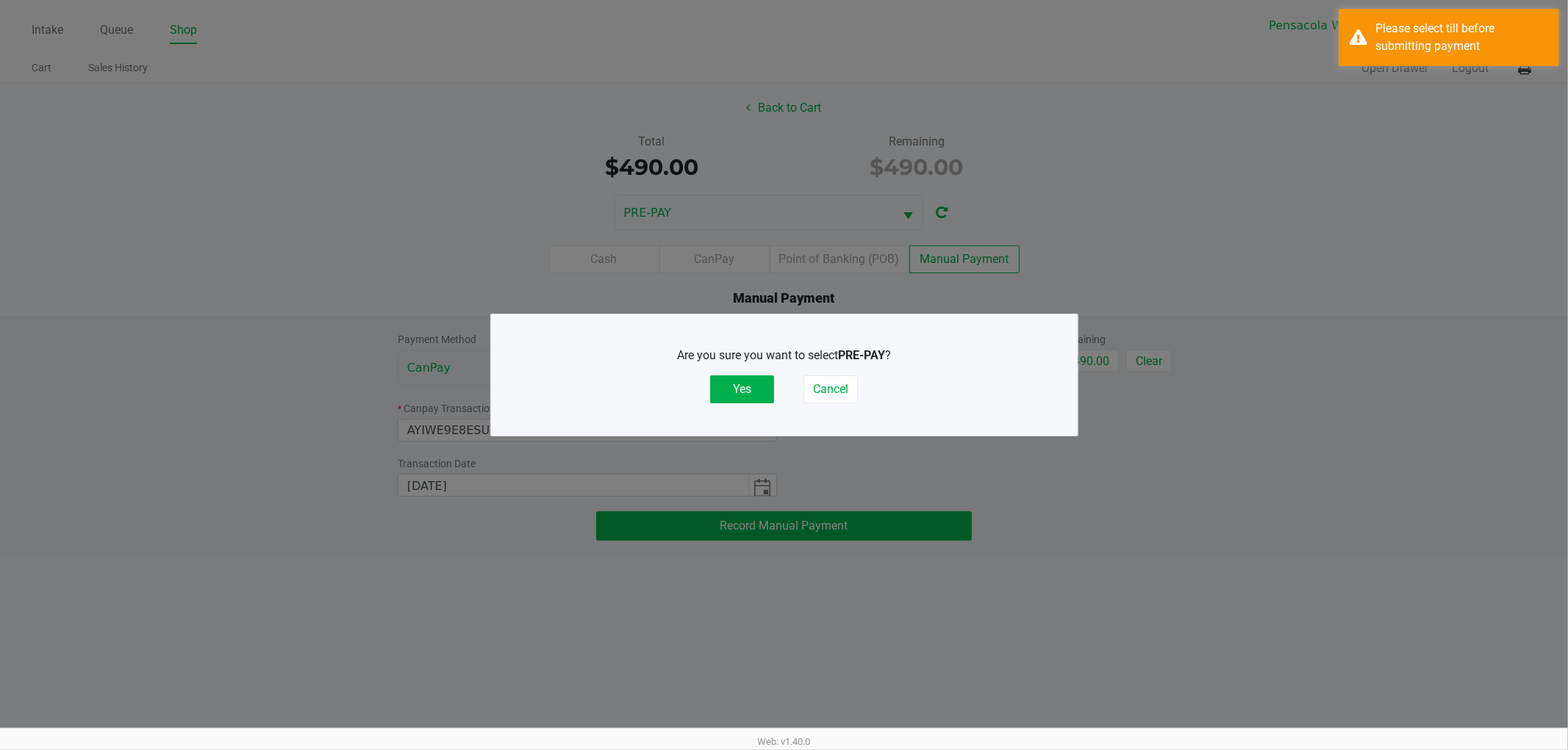
click at [730, 402] on button "Yes" at bounding box center [742, 389] width 64 height 28
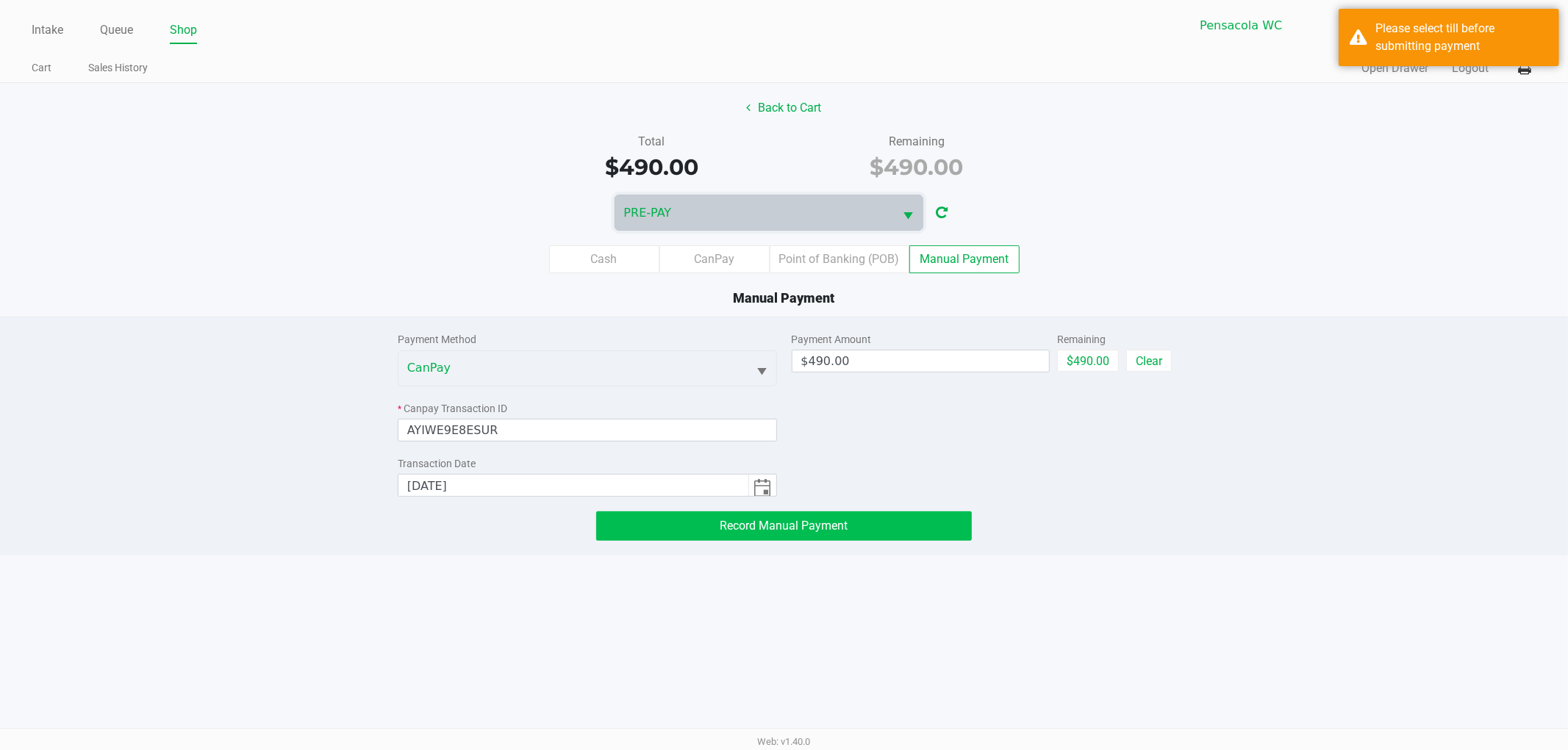
click at [744, 526] on span "Record Manual Payment" at bounding box center [784, 525] width 128 height 14
